Goal: Task Accomplishment & Management: Use online tool/utility

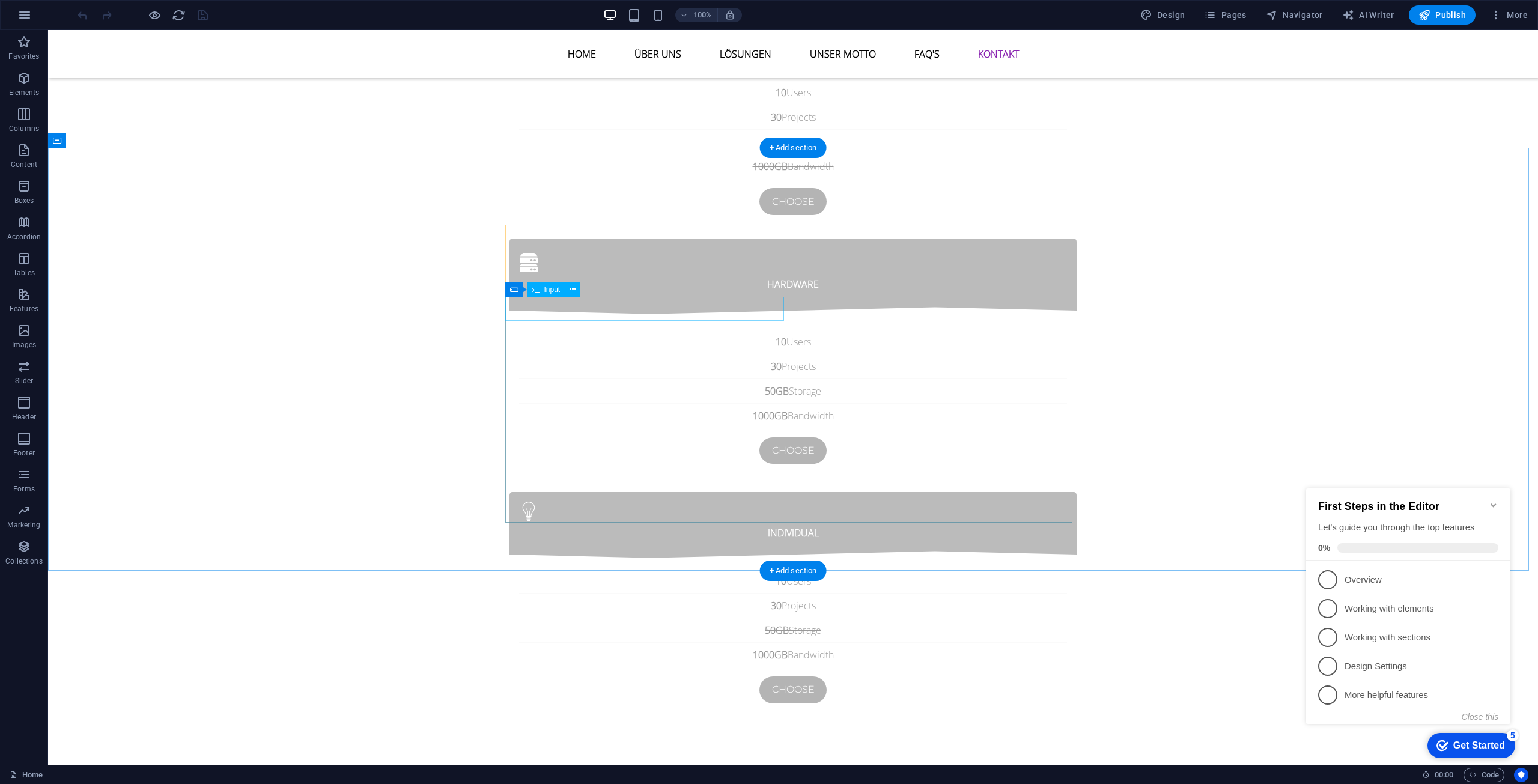
scroll to position [4559, 0]
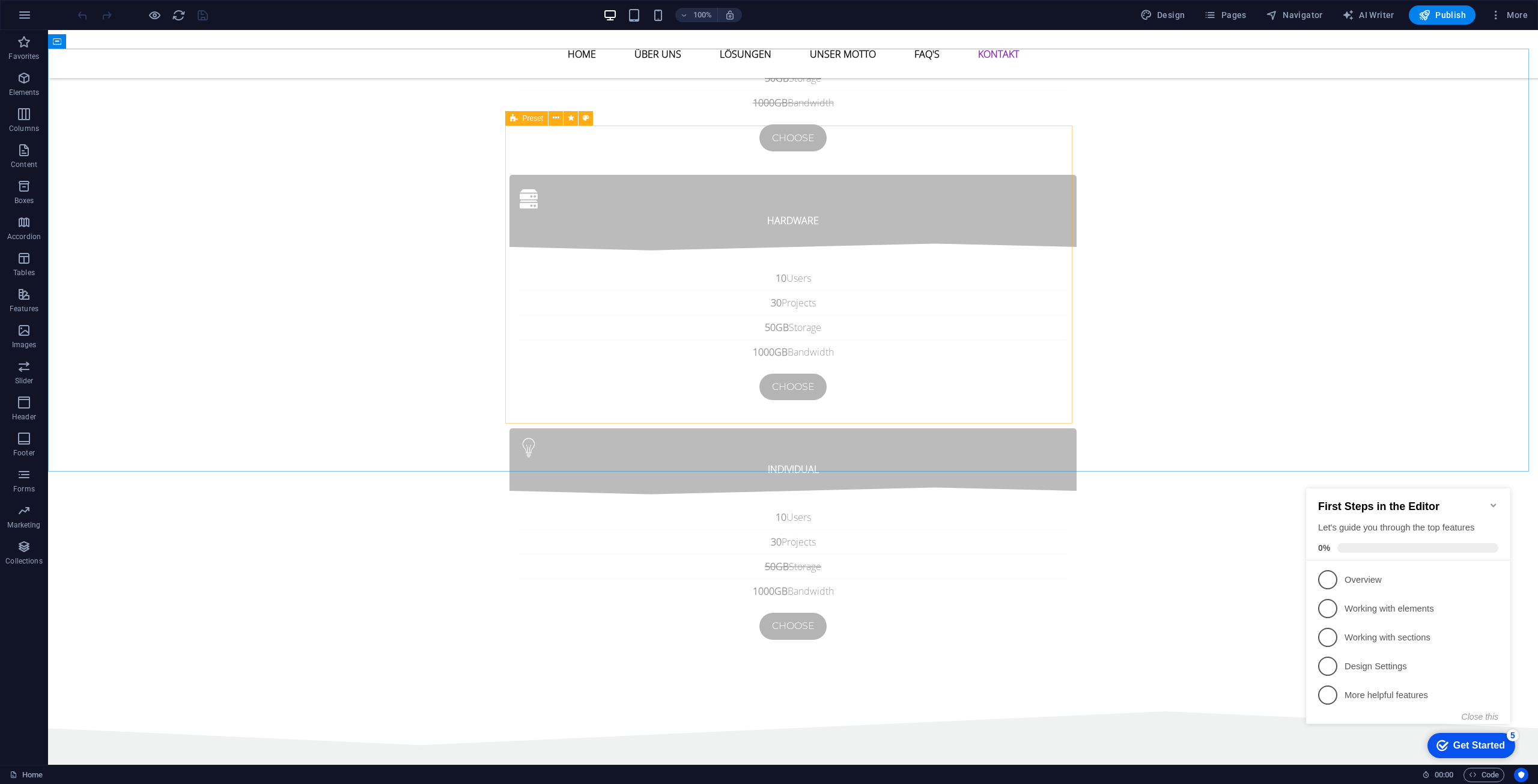
click at [511, 117] on icon at bounding box center [513, 118] width 8 height 14
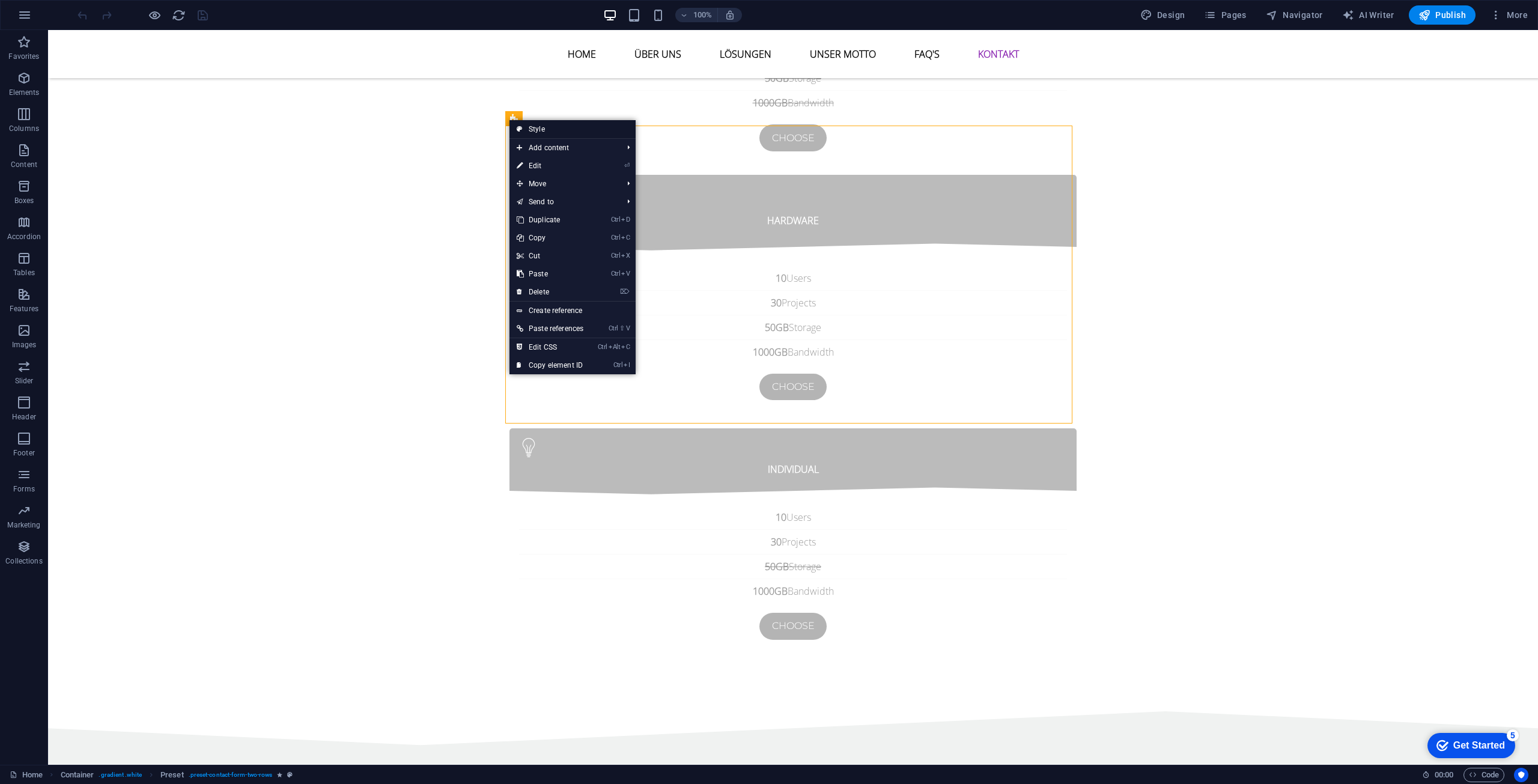
click at [510, 121] on link "Style" at bounding box center [573, 129] width 126 height 18
select select "px"
select select "rem"
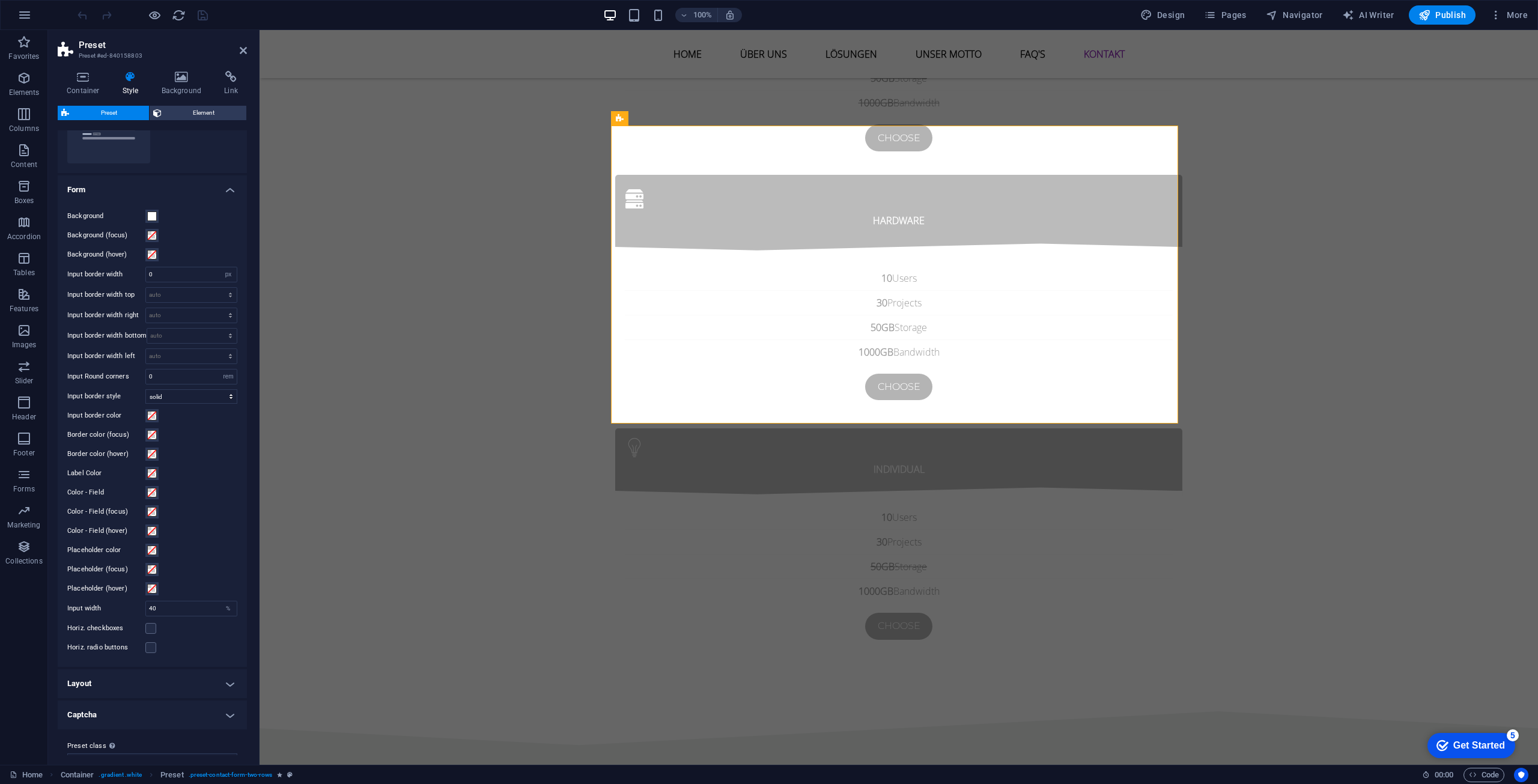
scroll to position [100, 0]
click at [67, 83] on h4 "Container" at bounding box center [86, 83] width 56 height 25
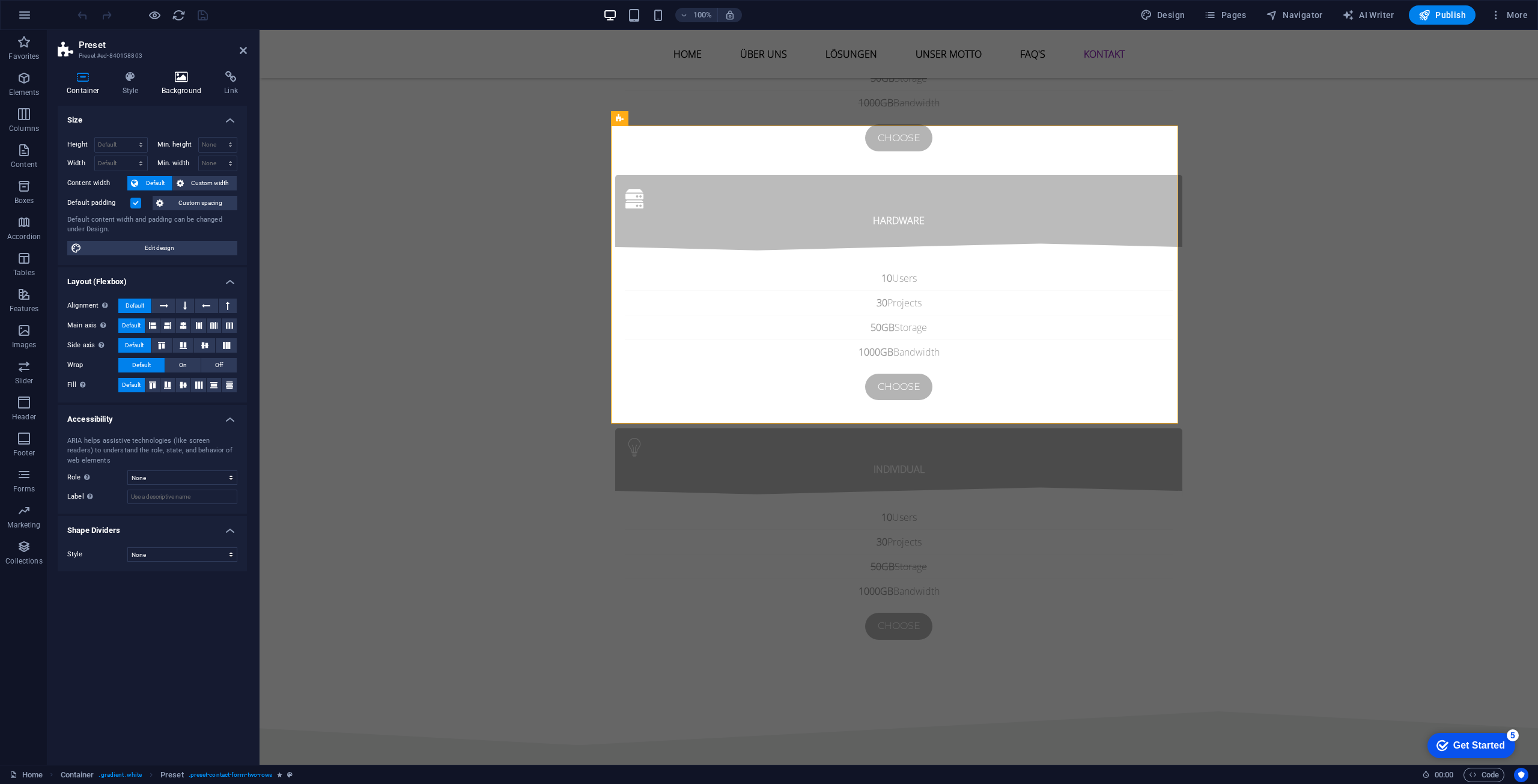
click at [166, 79] on icon at bounding box center [181, 77] width 58 height 12
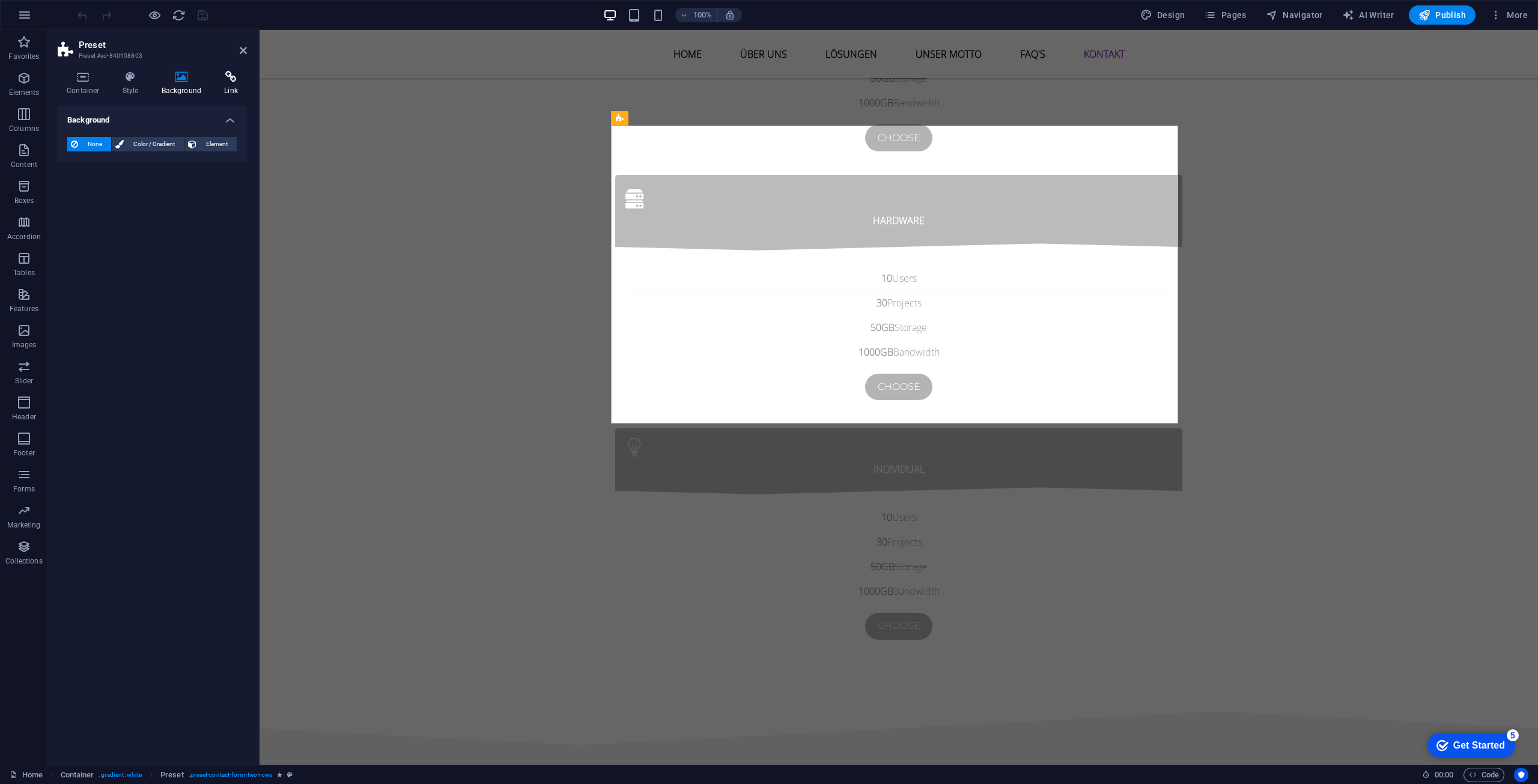
click at [235, 82] on icon at bounding box center [231, 77] width 32 height 12
click at [135, 71] on icon at bounding box center [131, 77] width 34 height 12
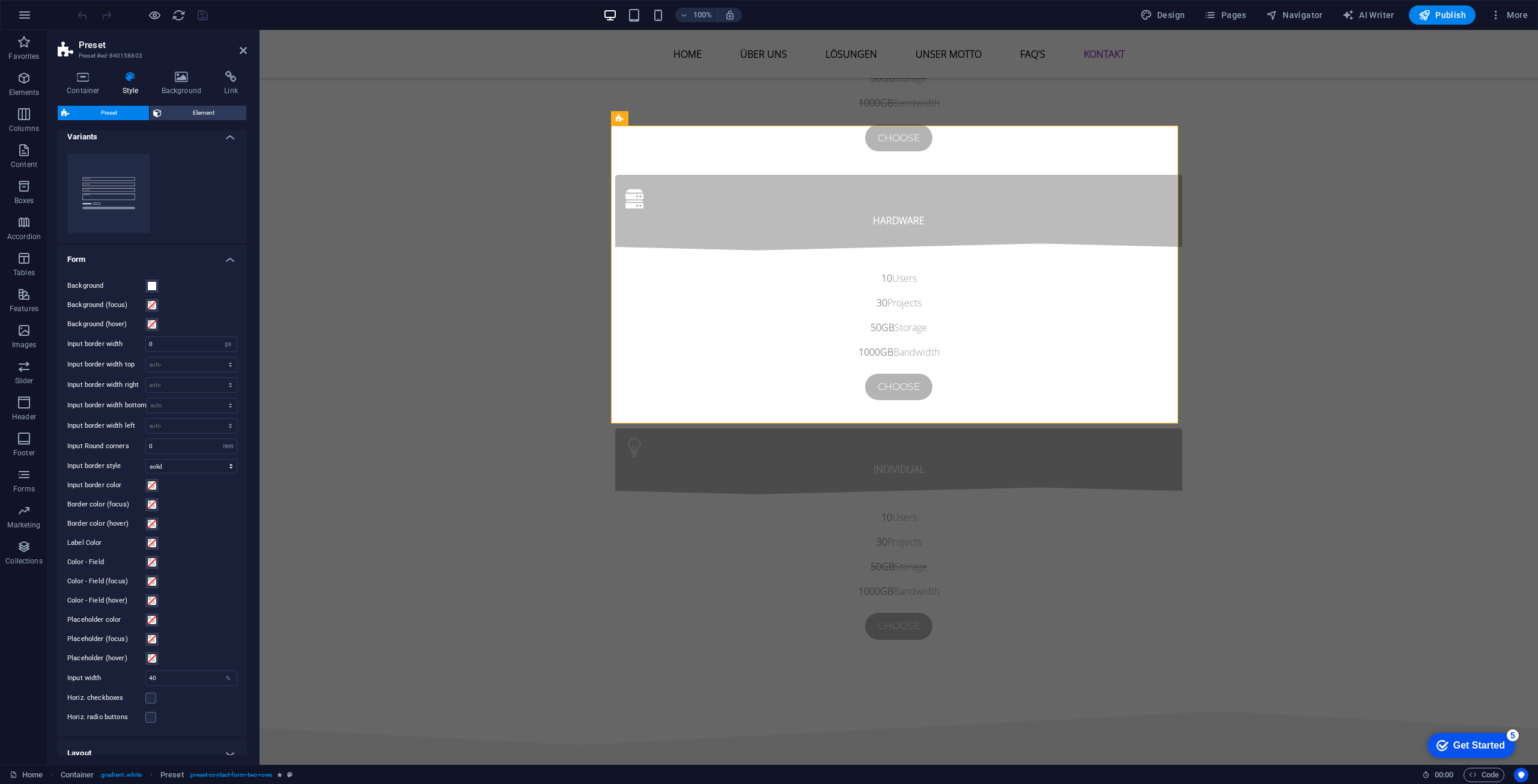
scroll to position [0, 0]
click at [76, 89] on h4 "Container" at bounding box center [86, 83] width 56 height 25
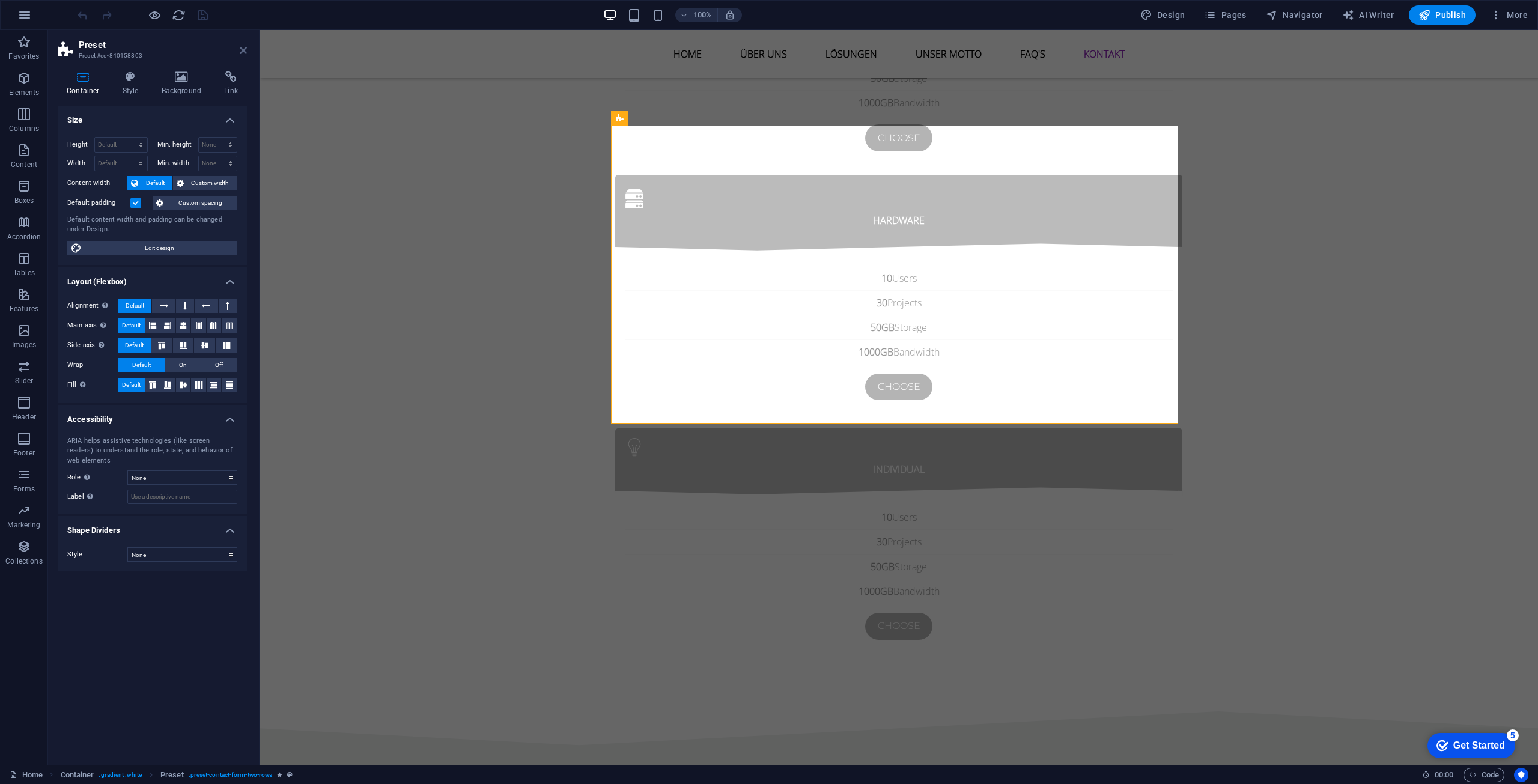
click at [243, 54] on icon at bounding box center [243, 50] width 7 height 9
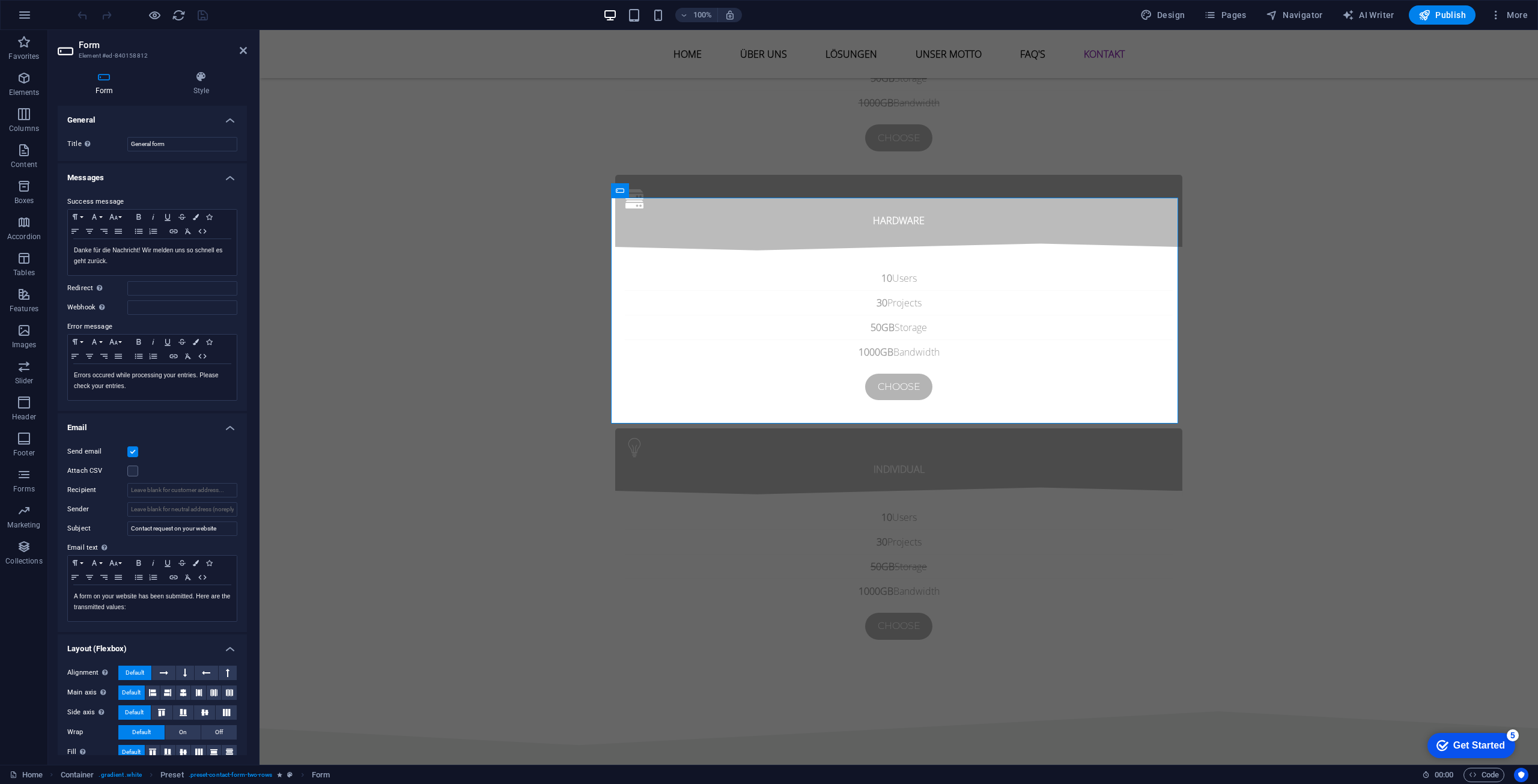
scroll to position [14, 0]
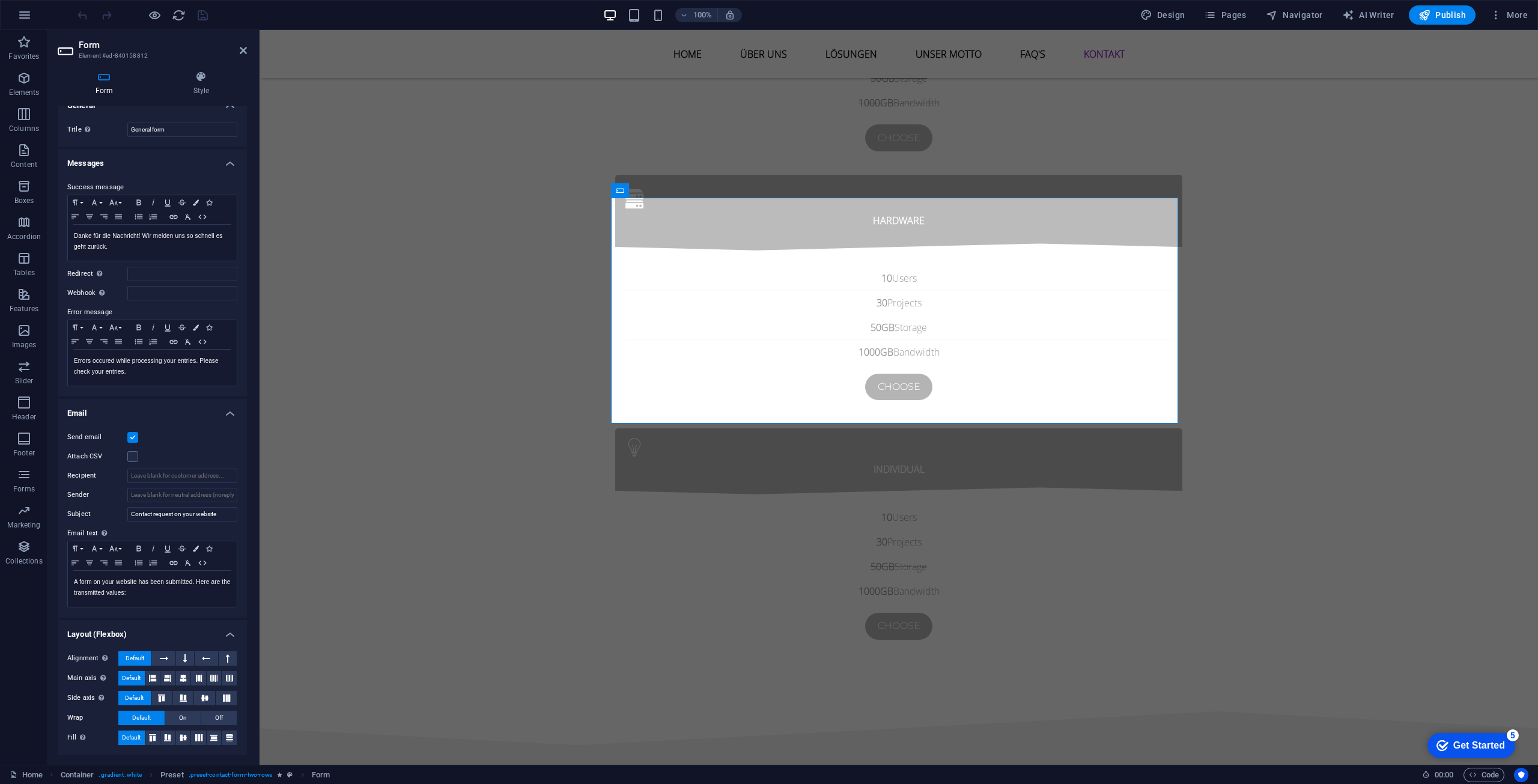
click at [132, 432] on label at bounding box center [132, 437] width 11 height 11
click at [0, 0] on input "Send email" at bounding box center [0, 0] width 0 height 0
click at [135, 436] on label at bounding box center [132, 437] width 11 height 11
click at [0, 0] on input "Send email" at bounding box center [0, 0] width 0 height 0
click at [132, 460] on label at bounding box center [132, 456] width 11 height 11
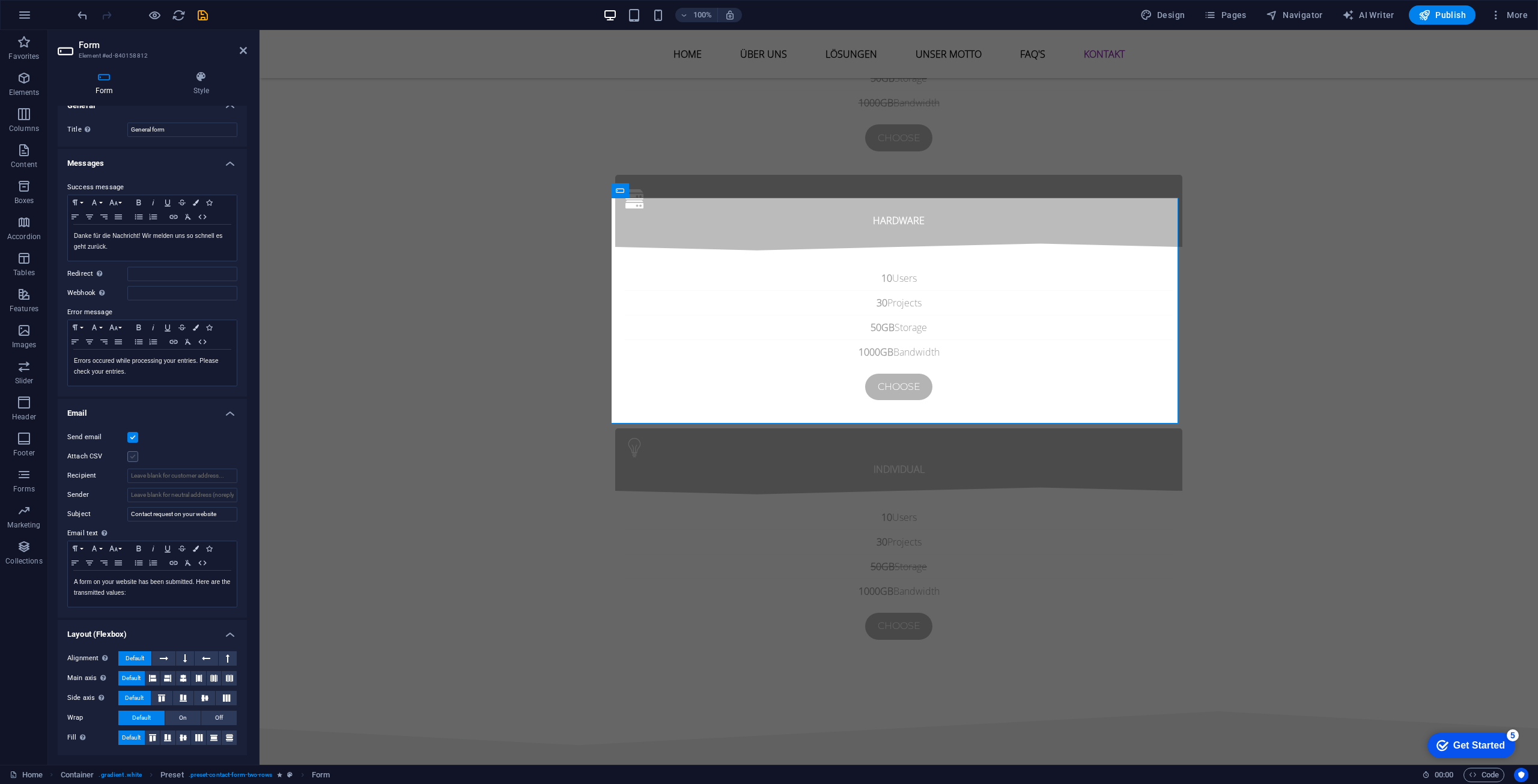
click at [0, 0] on input "Attach CSV" at bounding box center [0, 0] width 0 height 0
click at [132, 460] on label at bounding box center [132, 456] width 11 height 11
click at [0, 0] on input "Attach CSV" at bounding box center [0, 0] width 0 height 0
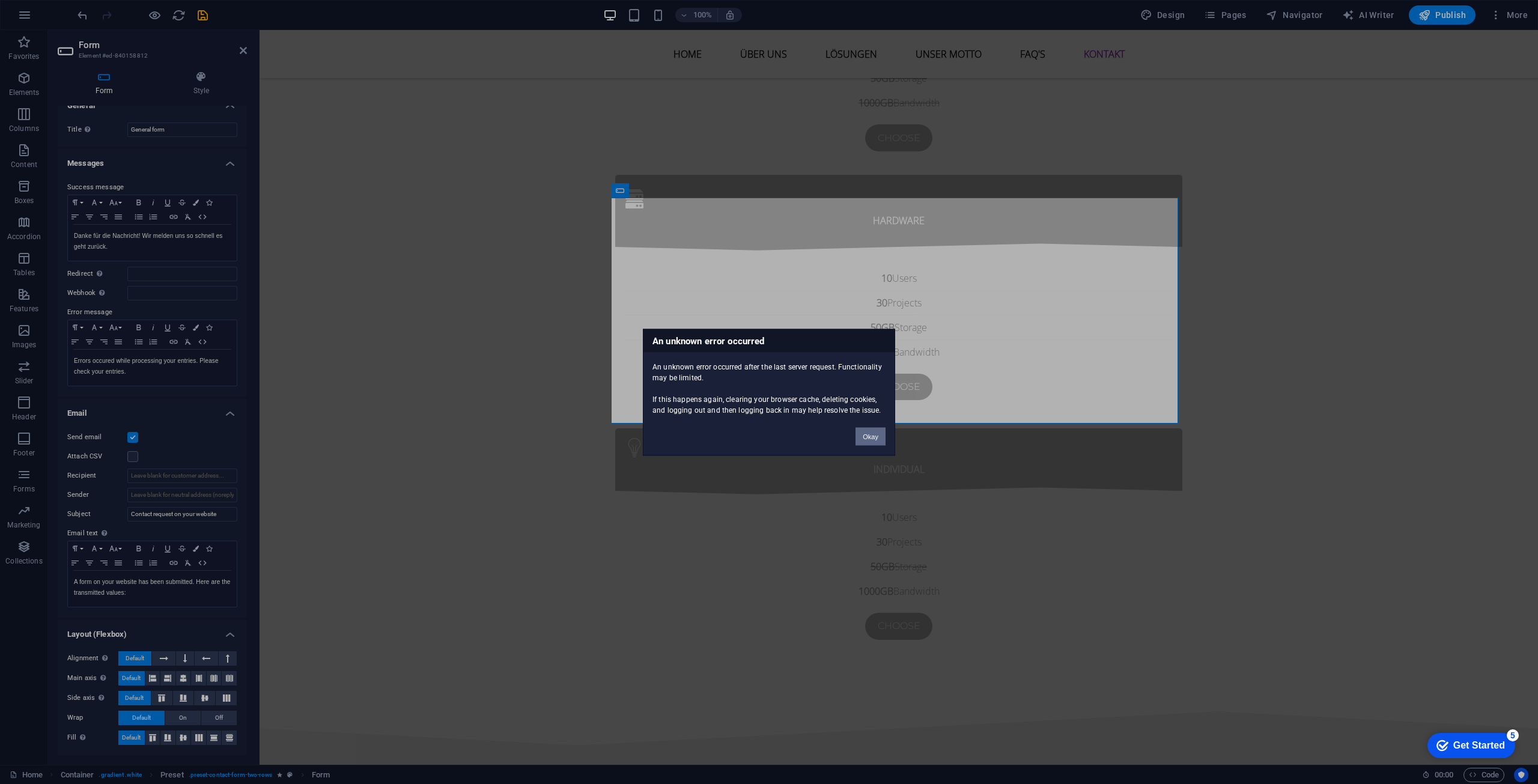
click at [864, 440] on button "Okay" at bounding box center [871, 436] width 30 height 18
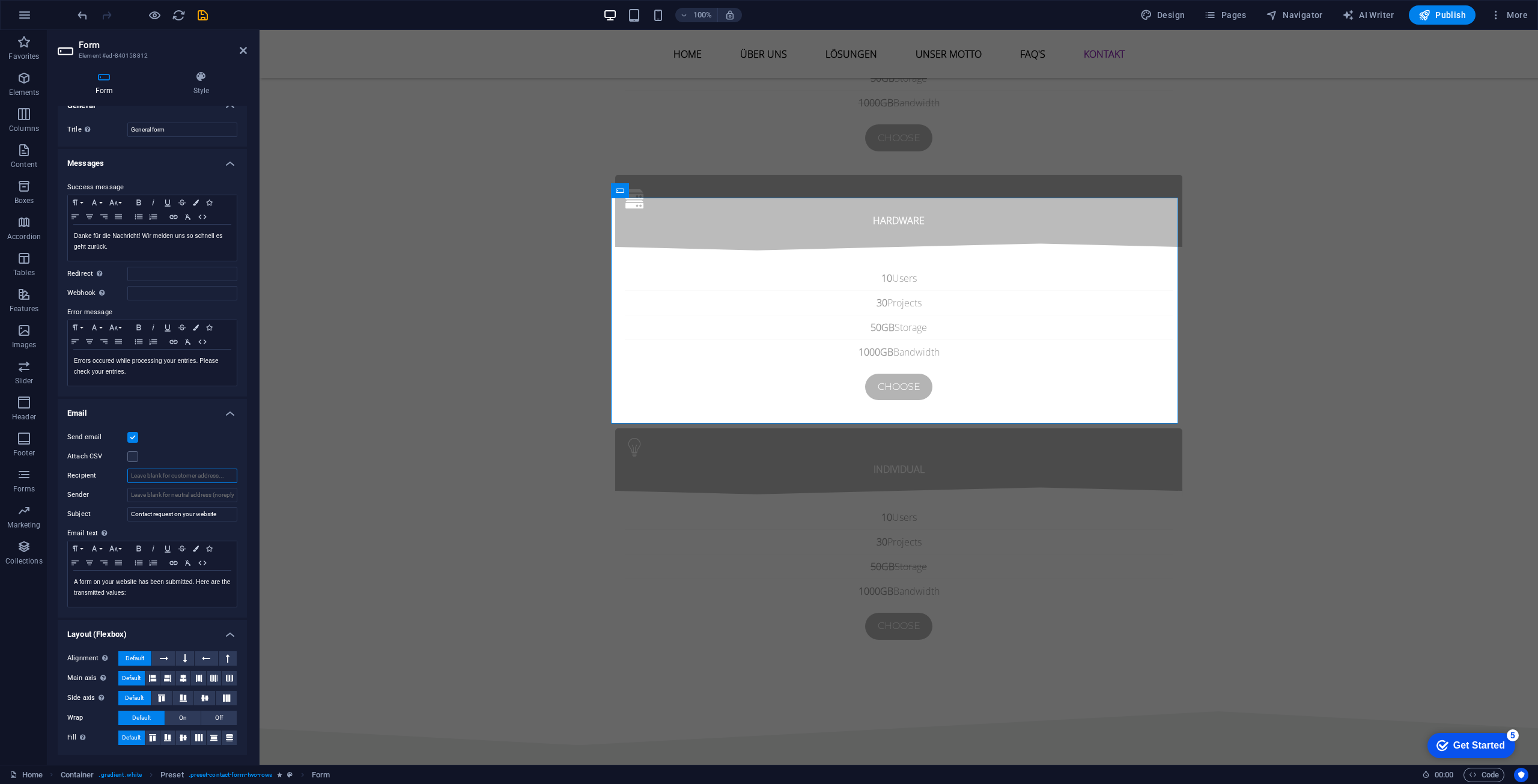
click at [152, 477] on input "Recipient" at bounding box center [183, 475] width 110 height 14
click at [99, 473] on label "Recipient" at bounding box center [97, 475] width 60 height 14
click at [127, 473] on input "Recipient" at bounding box center [183, 475] width 110 height 14
click at [13, 513] on span "Marketing" at bounding box center [24, 518] width 48 height 29
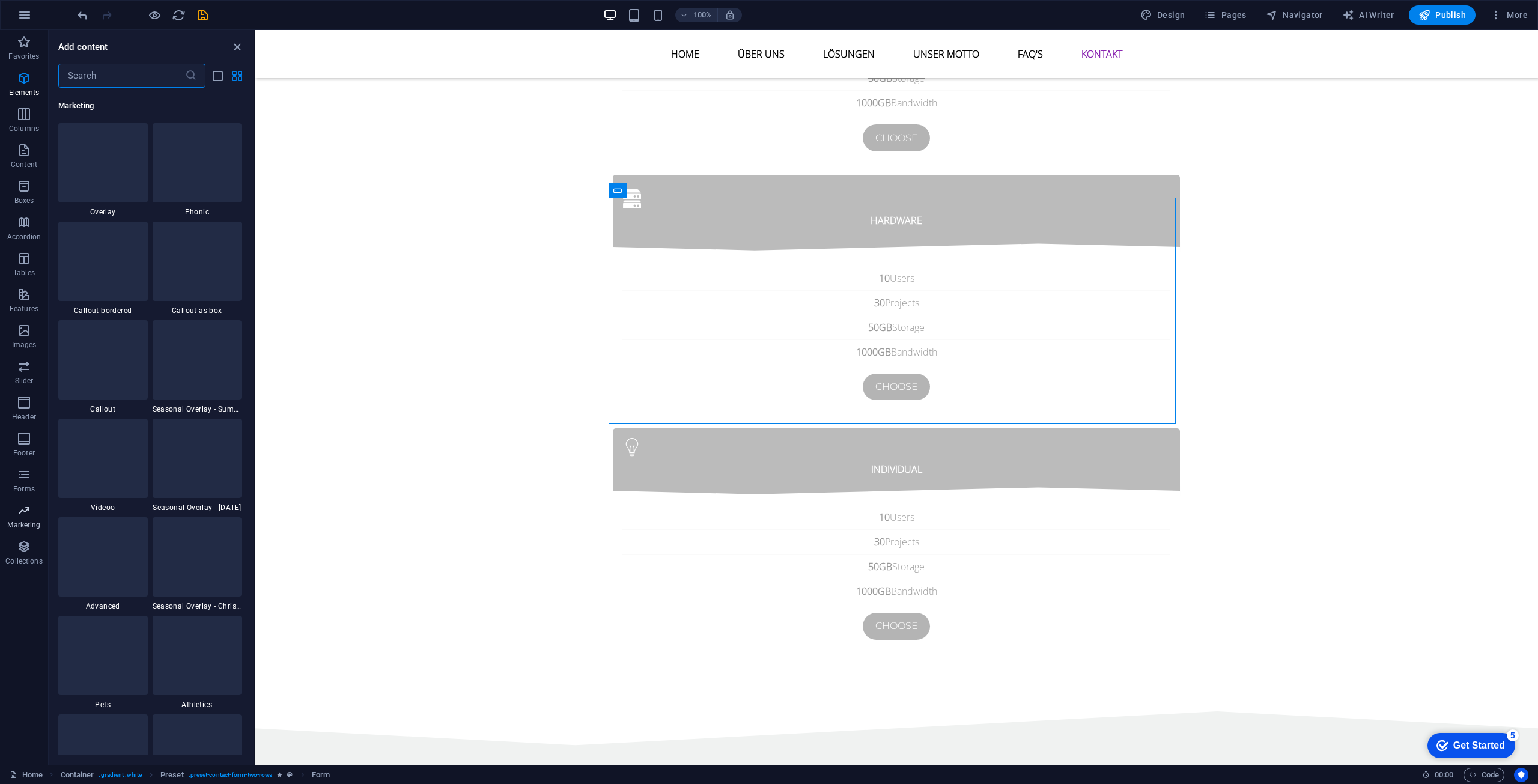
scroll to position [9786, 0]
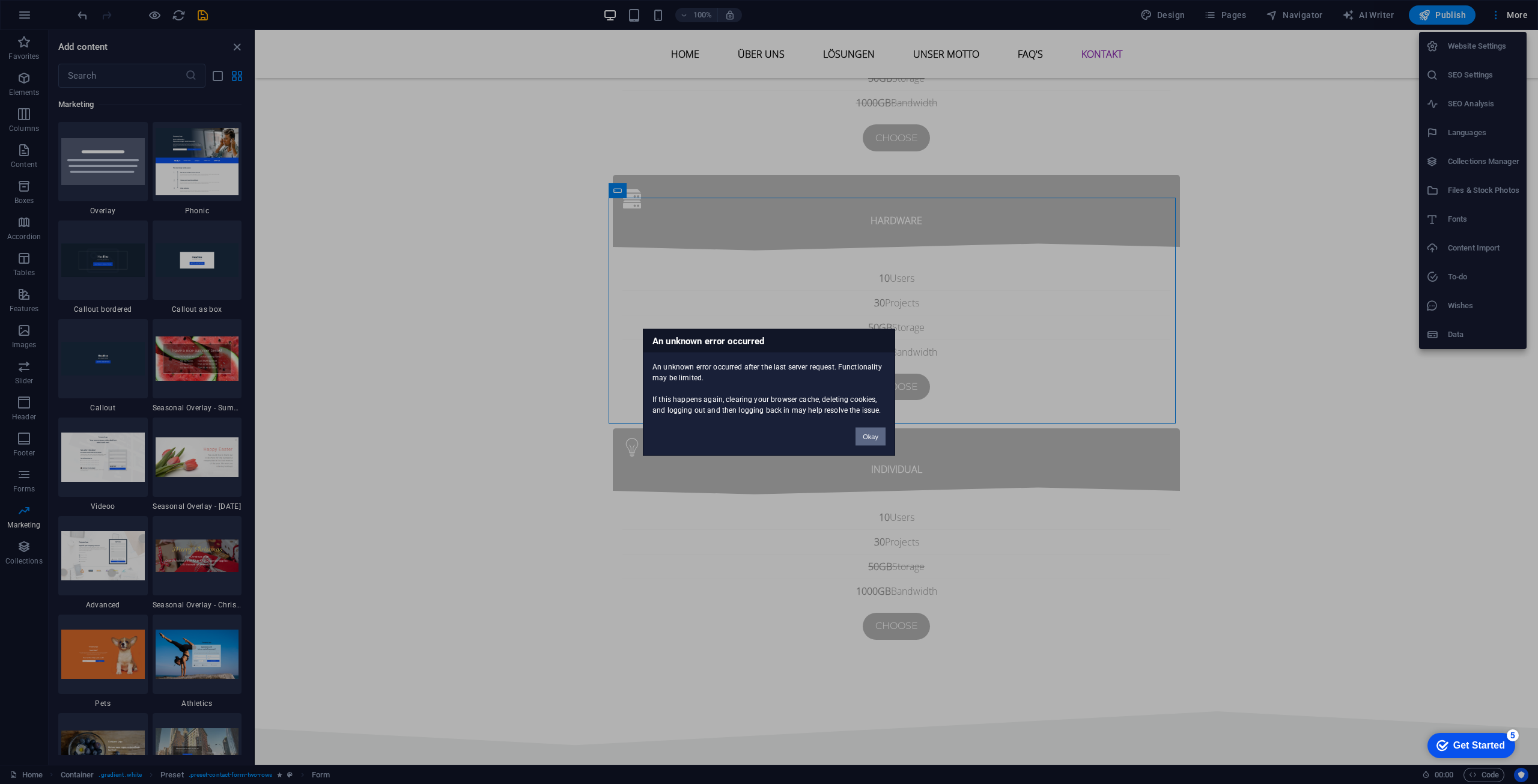
click at [872, 441] on button "Okay" at bounding box center [871, 436] width 30 height 18
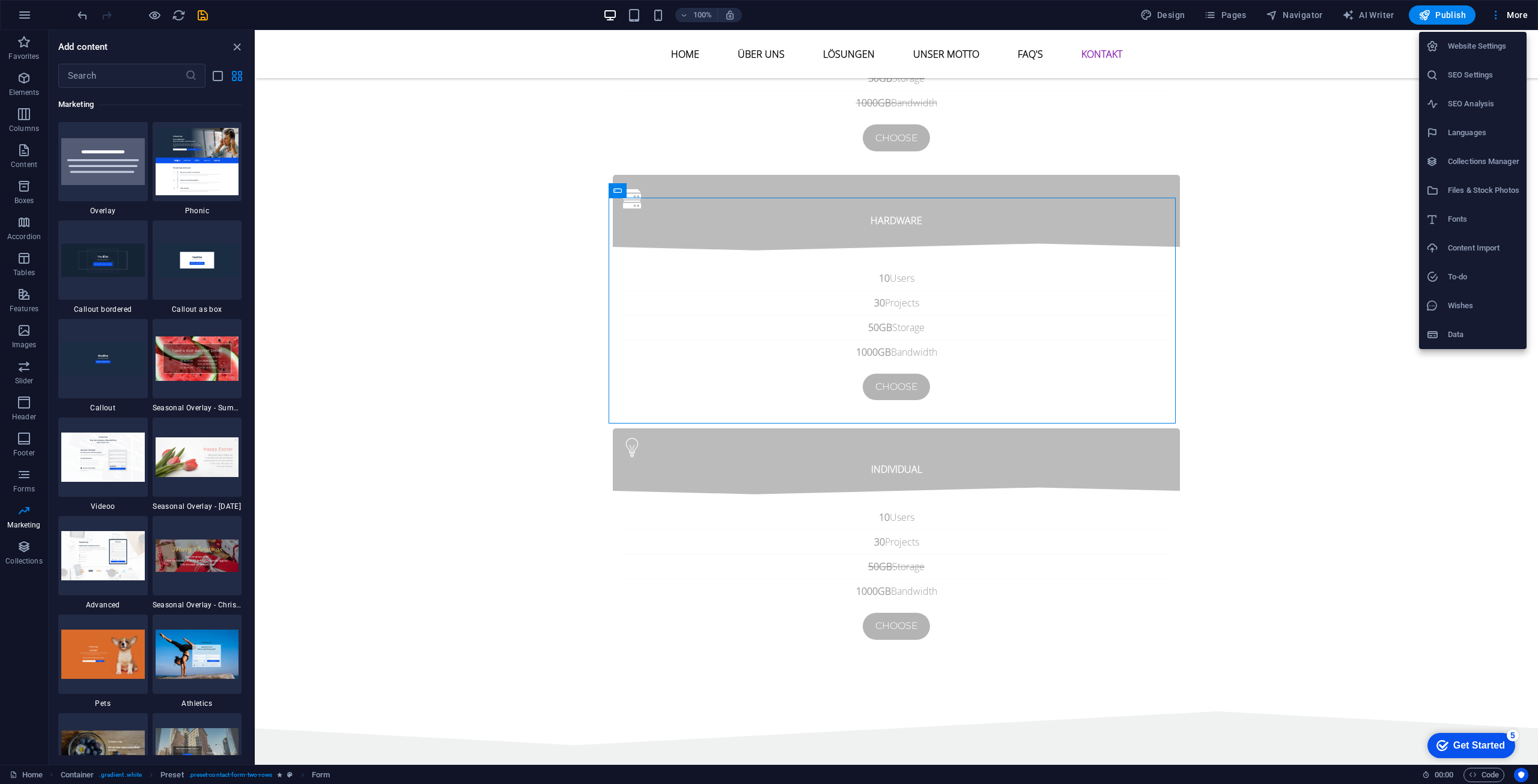
click at [1461, 51] on h6 "Website Settings" at bounding box center [1484, 47] width 72 height 14
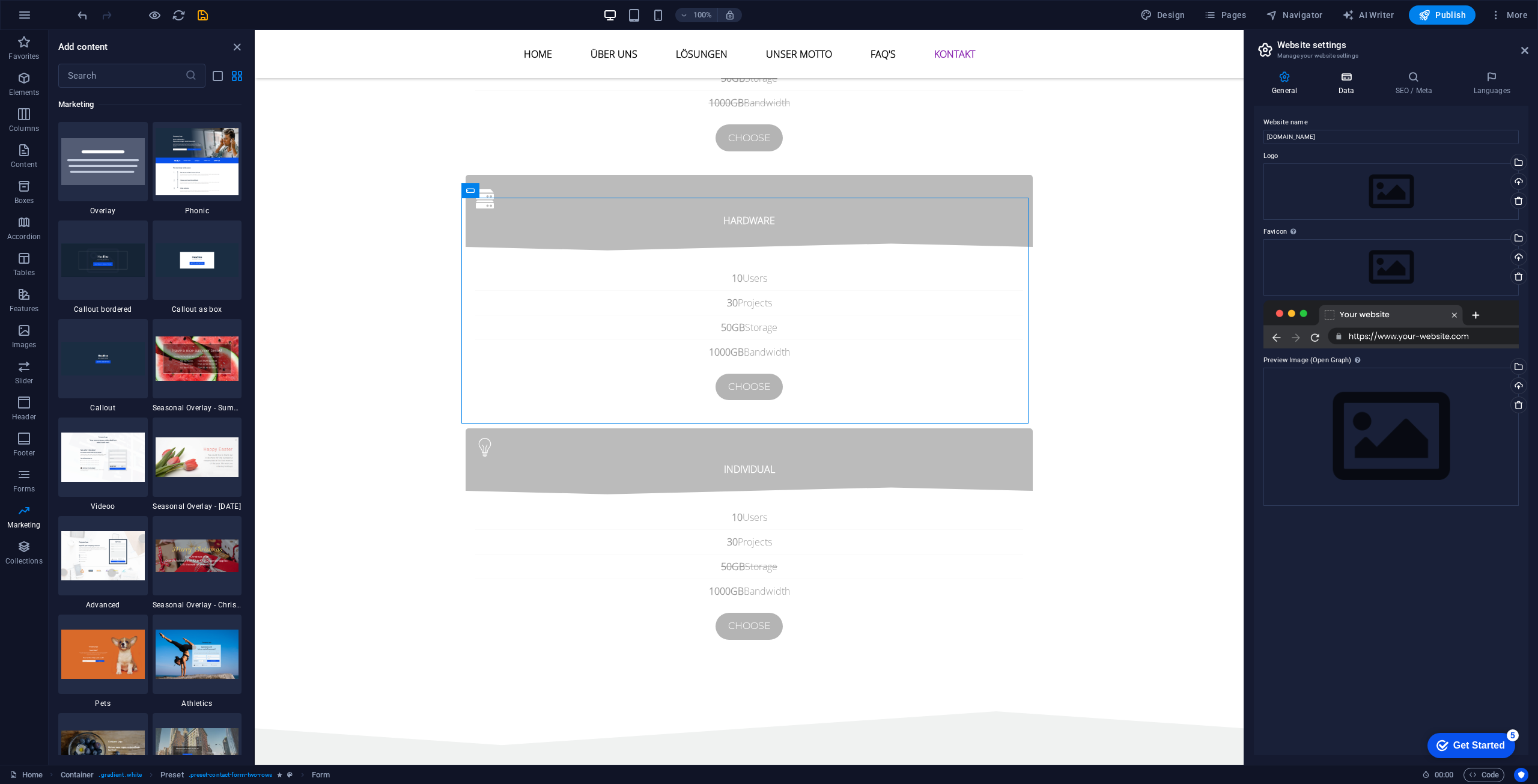
click at [1348, 83] on h4 "Data" at bounding box center [1348, 83] width 57 height 25
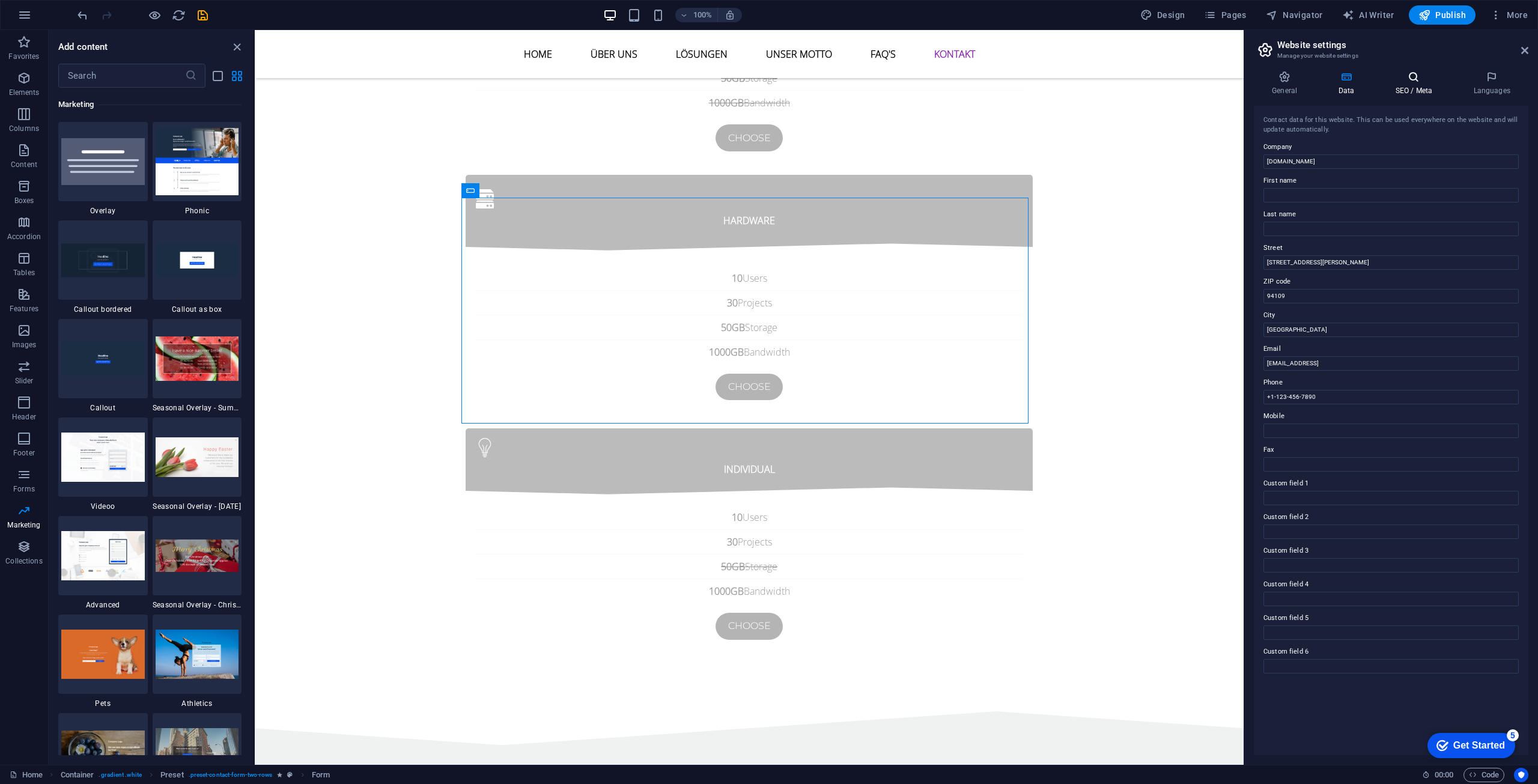
click at [1413, 88] on h4 "SEO / Meta" at bounding box center [1416, 83] width 78 height 25
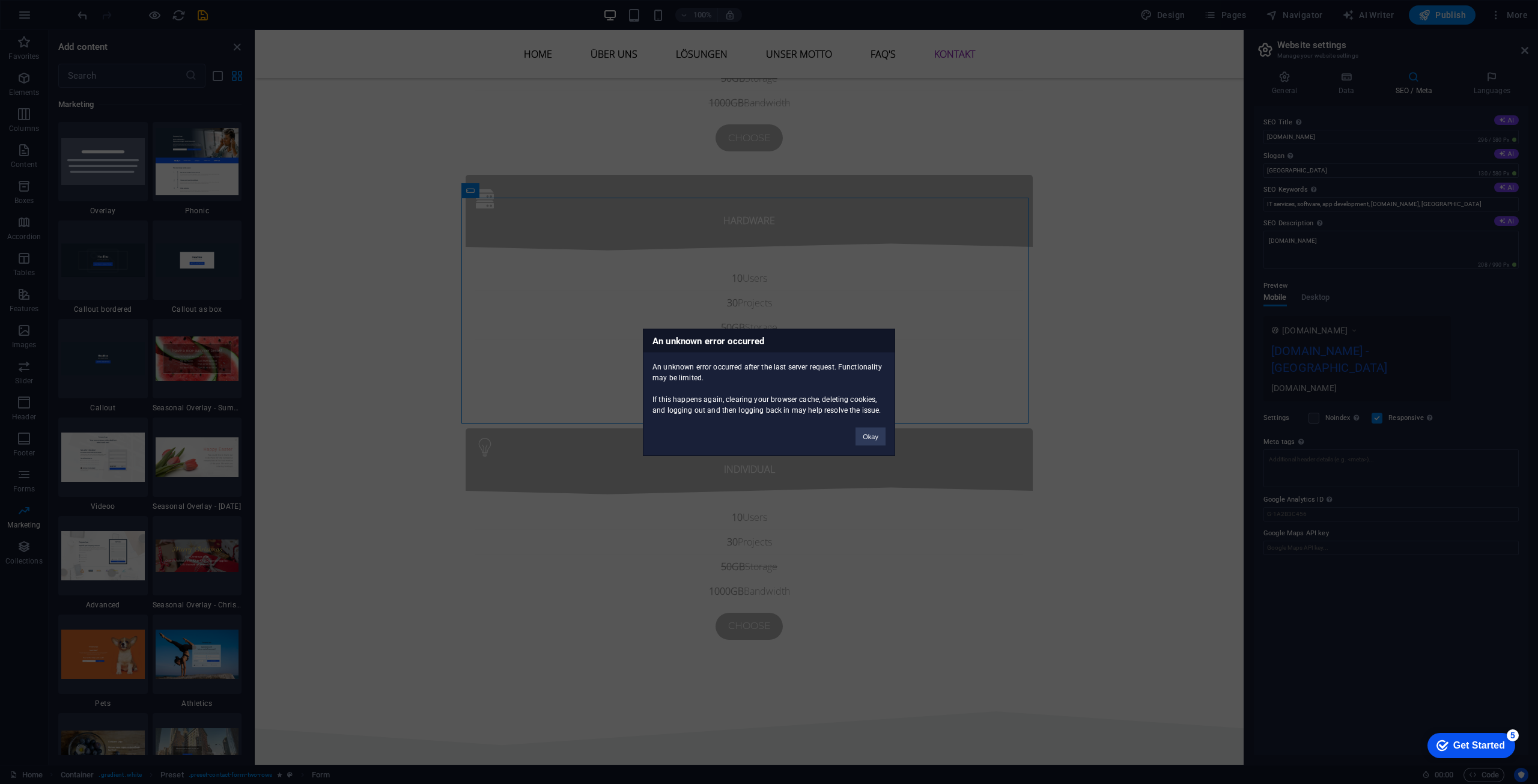
click at [860, 430] on button "Okay" at bounding box center [871, 436] width 30 height 18
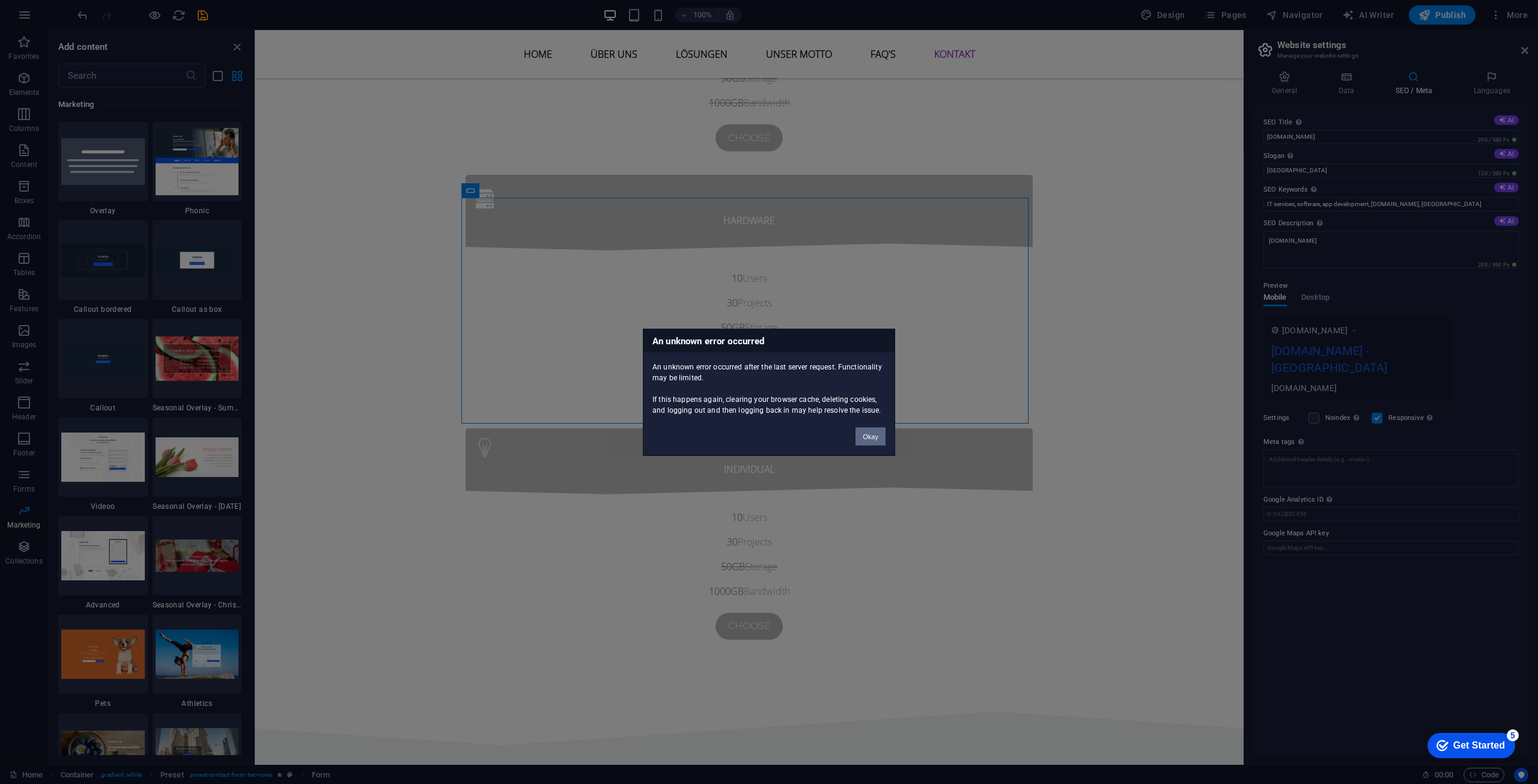
click at [867, 434] on button "Okay" at bounding box center [871, 436] width 30 height 18
